Goal: Task Accomplishment & Management: Use online tool/utility

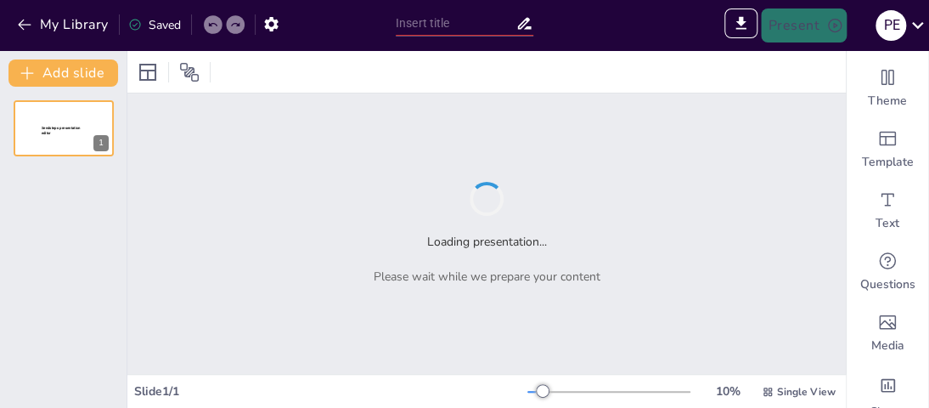
type input "Teorías Clave en la Psicología del Desarrollo"
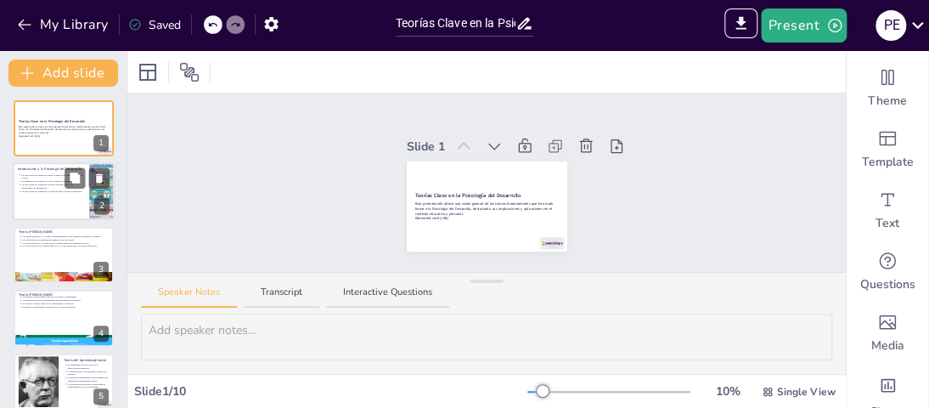
click at [64, 173] on p "La Psicología del Desarrollo abarca cambios en todas las etapas de la vida." at bounding box center [52, 176] width 63 height 7
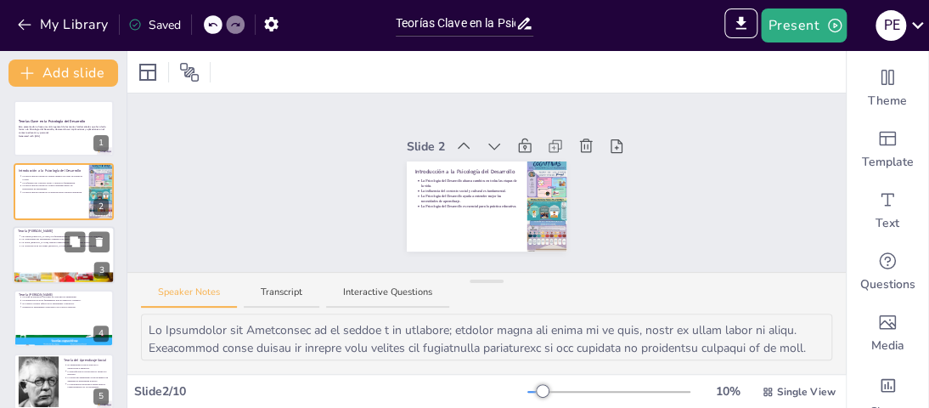
click at [32, 248] on div at bounding box center [64, 255] width 102 height 58
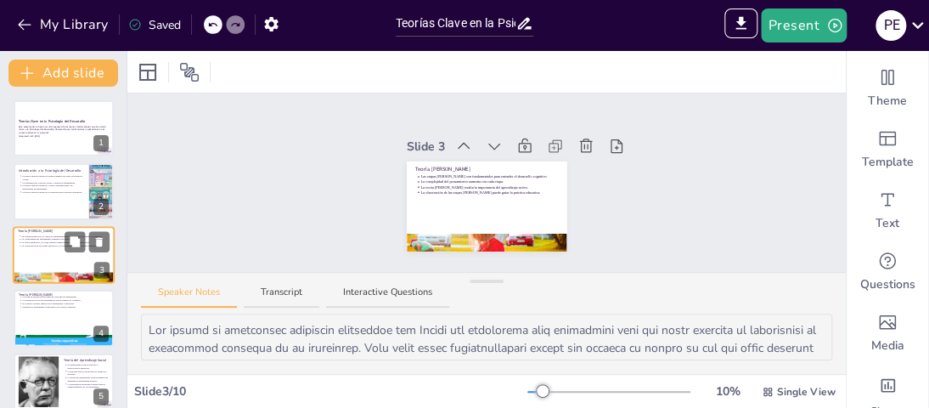
scroll to position [7, 0]
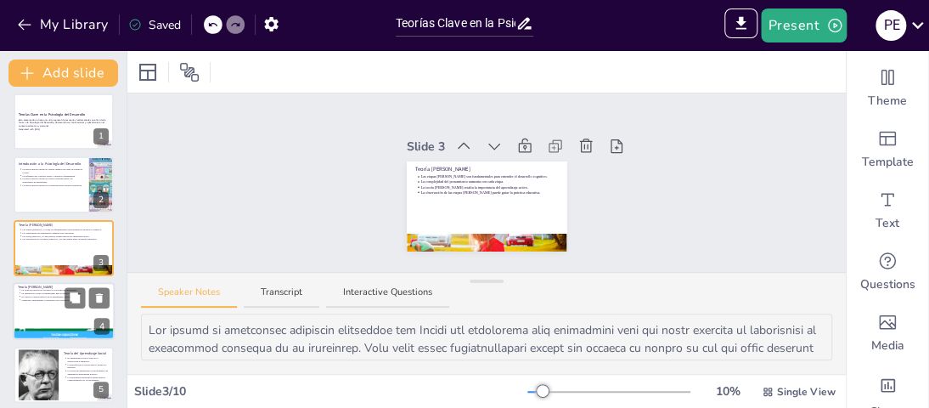
click at [37, 314] on div at bounding box center [64, 311] width 102 height 58
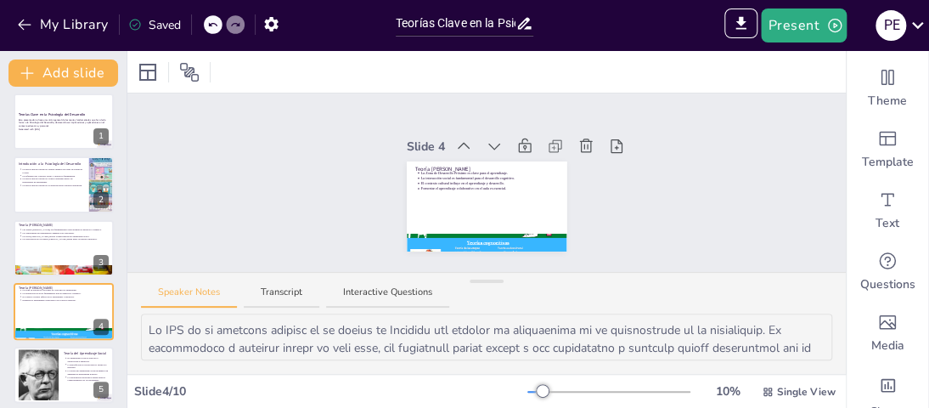
scroll to position [71, 0]
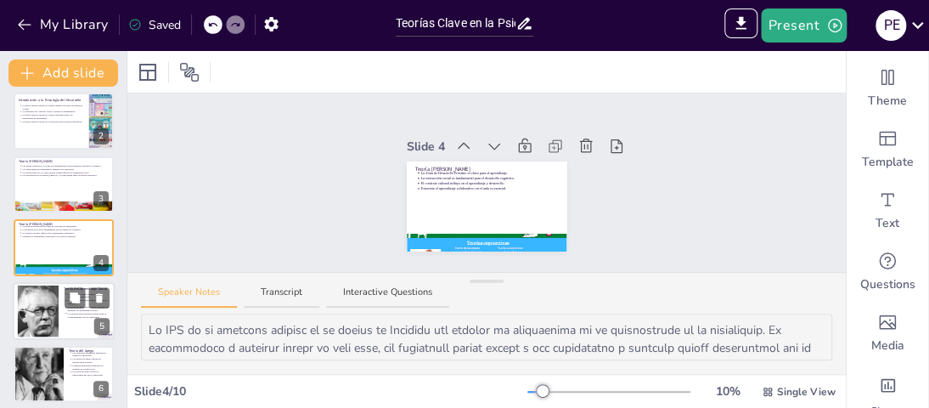
click at [35, 312] on div at bounding box center [38, 311] width 52 height 52
type textarea "La teoría del aprendizaje social de Bandura enfatiza que gran parte del aprendi…"
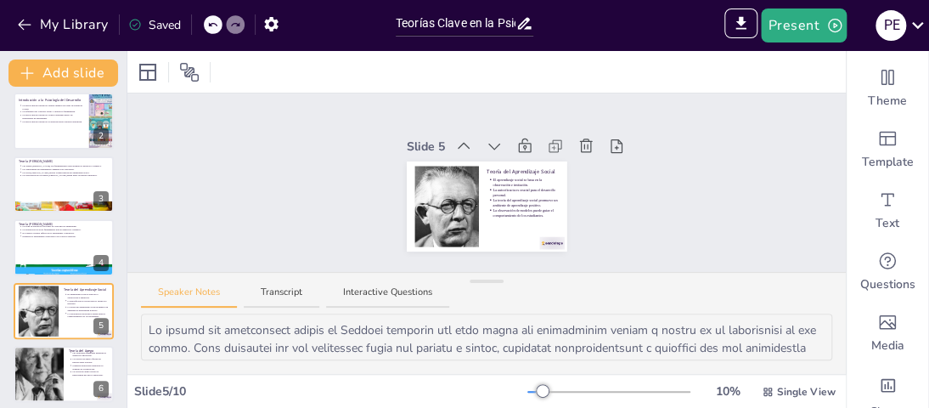
scroll to position [133, 0]
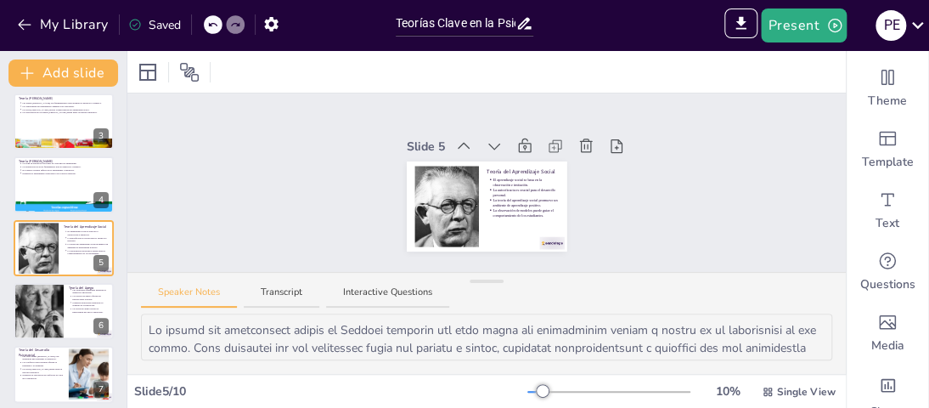
click at [35, 343] on div "Teorías Clave en la Psicología del Desarrollo Esta presentación ofrece una visi…" at bounding box center [63, 279] width 127 height 625
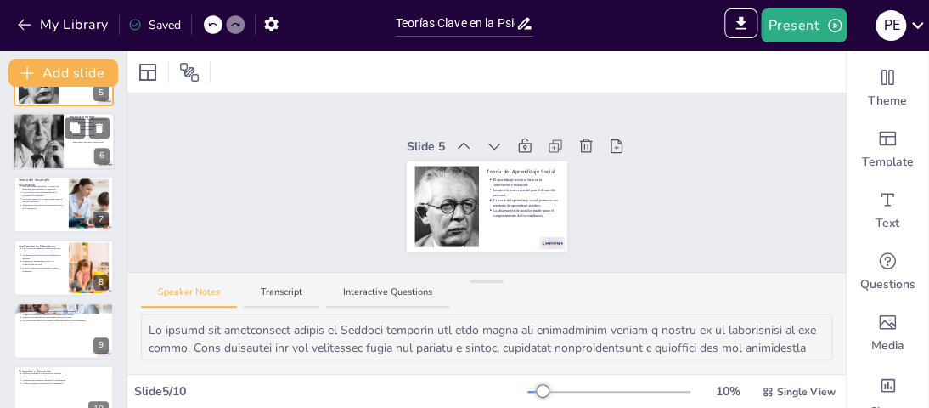
scroll to position [330, 0]
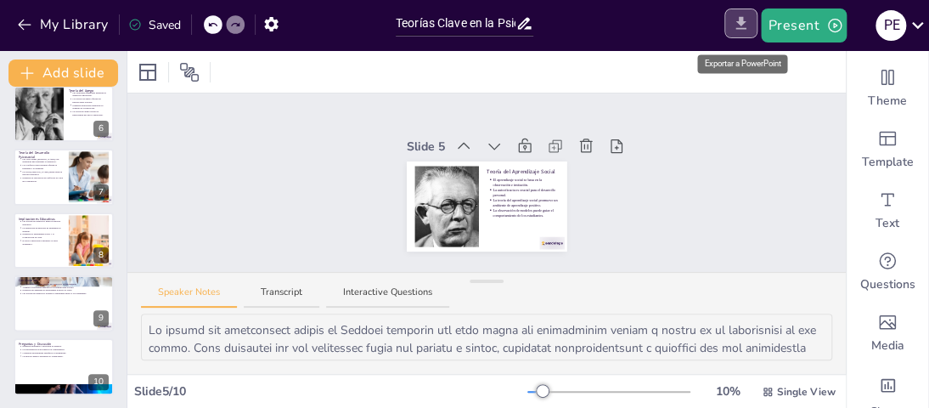
click at [748, 31] on button "Export to PowerPoint" at bounding box center [741, 23] width 33 height 30
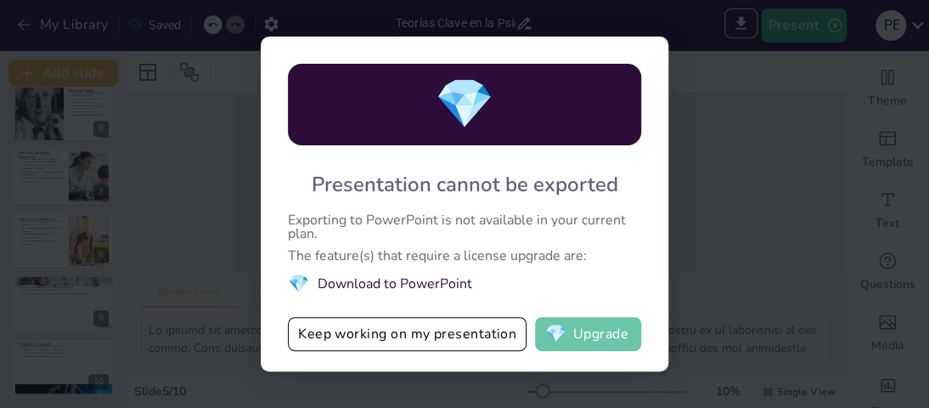
click at [592, 338] on button "💎 Upgrade" at bounding box center [588, 334] width 106 height 34
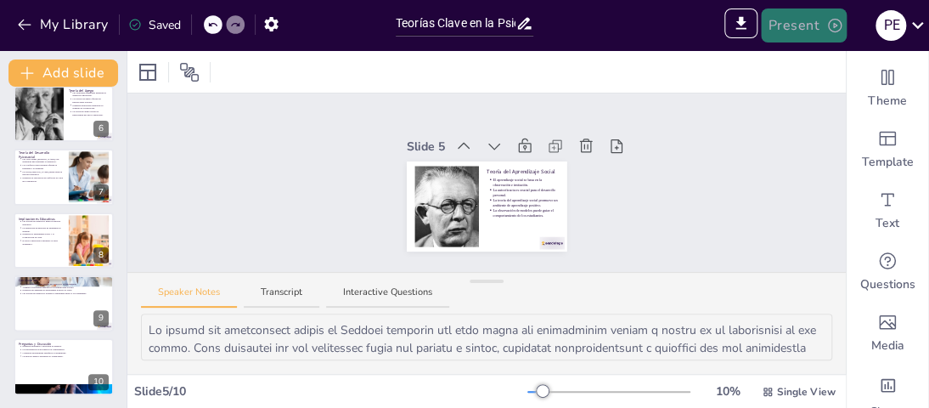
click at [820, 20] on button "Present" at bounding box center [803, 25] width 85 height 34
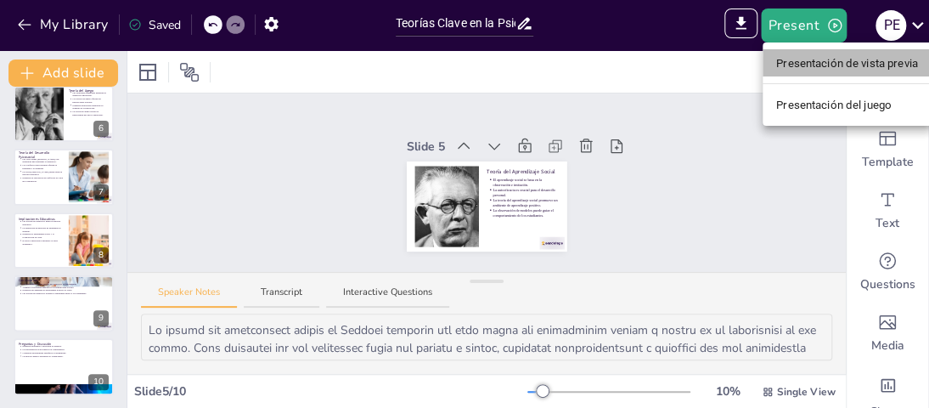
click at [815, 67] on font "Presentación de vista previa" at bounding box center [847, 63] width 142 height 13
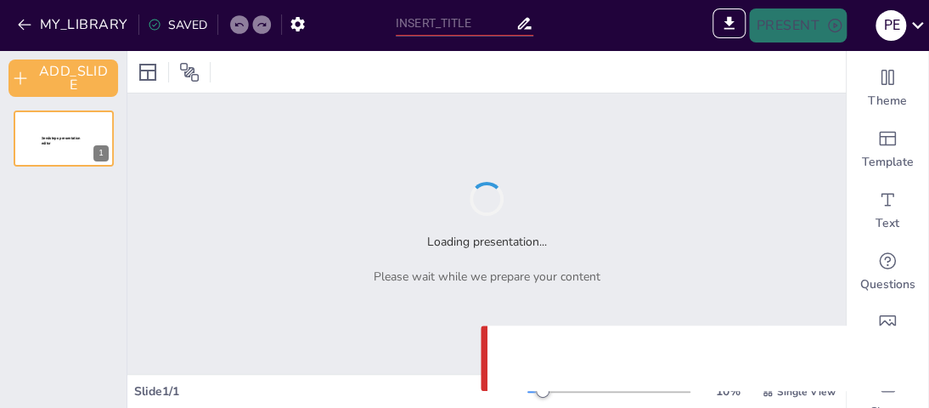
type input "Sendsteps presentation"
